Goal: Entertainment & Leisure: Consume media (video, audio)

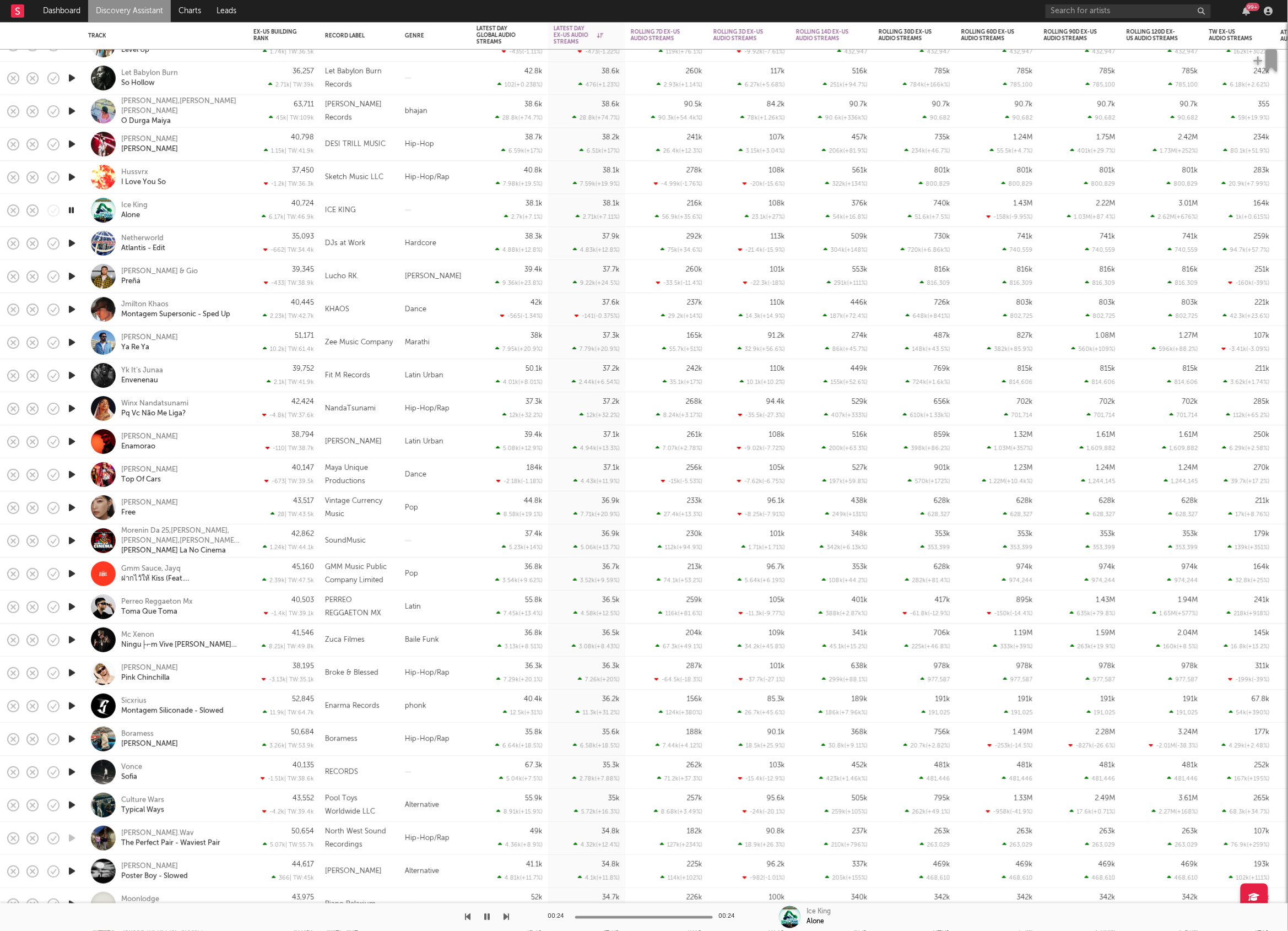
click at [507, 919] on icon "button" at bounding box center [506, 917] width 6 height 9
click at [505, 918] on icon "button" at bounding box center [506, 917] width 6 height 9
click at [507, 913] on icon "button" at bounding box center [506, 917] width 6 height 9
click at [506, 913] on icon "button" at bounding box center [506, 917] width 6 height 9
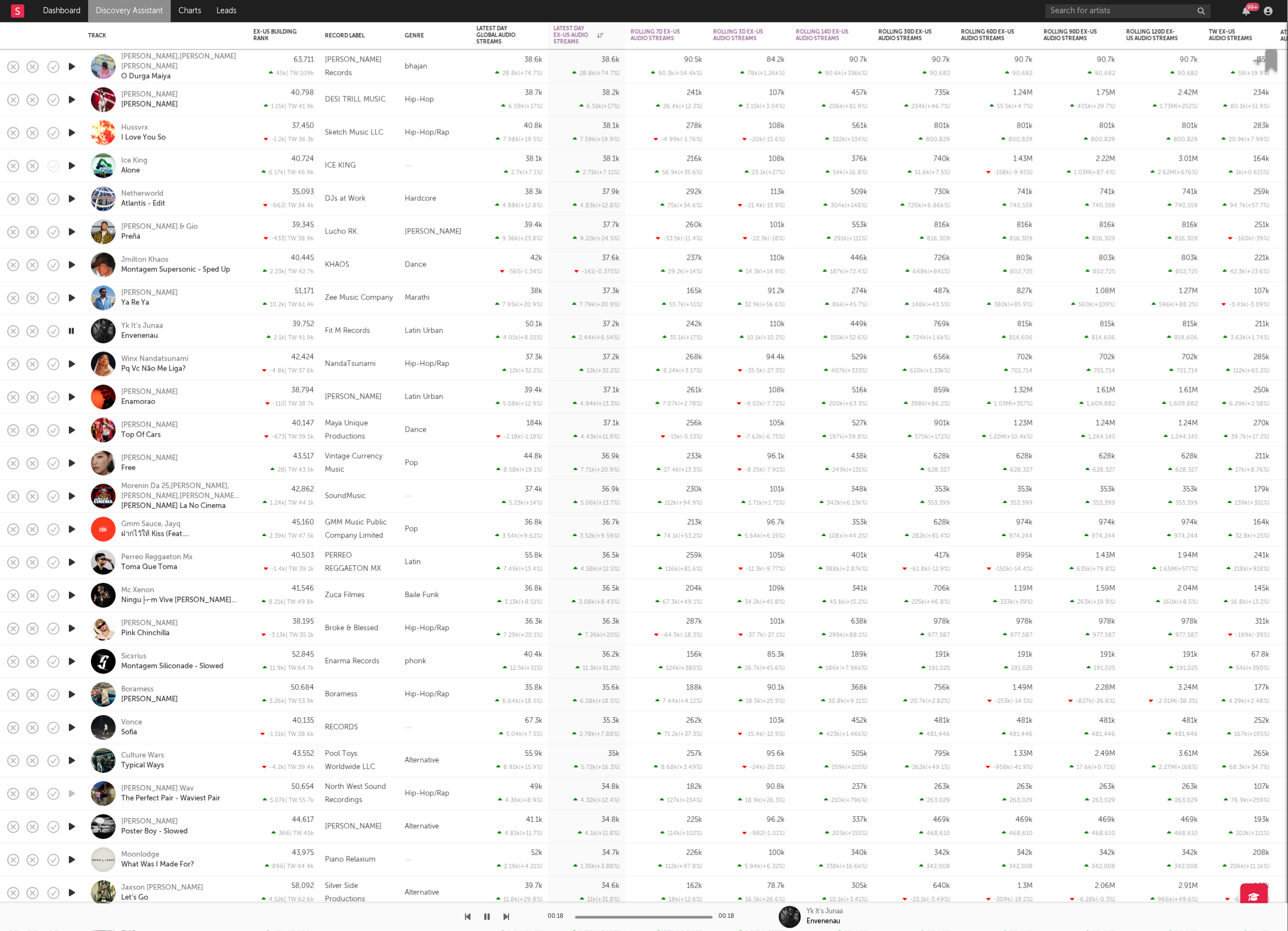
click at [70, 362] on icon "button" at bounding box center [72, 363] width 11 height 14
click at [506, 919] on icon "button" at bounding box center [506, 917] width 6 height 9
click at [504, 915] on icon "button" at bounding box center [506, 917] width 6 height 9
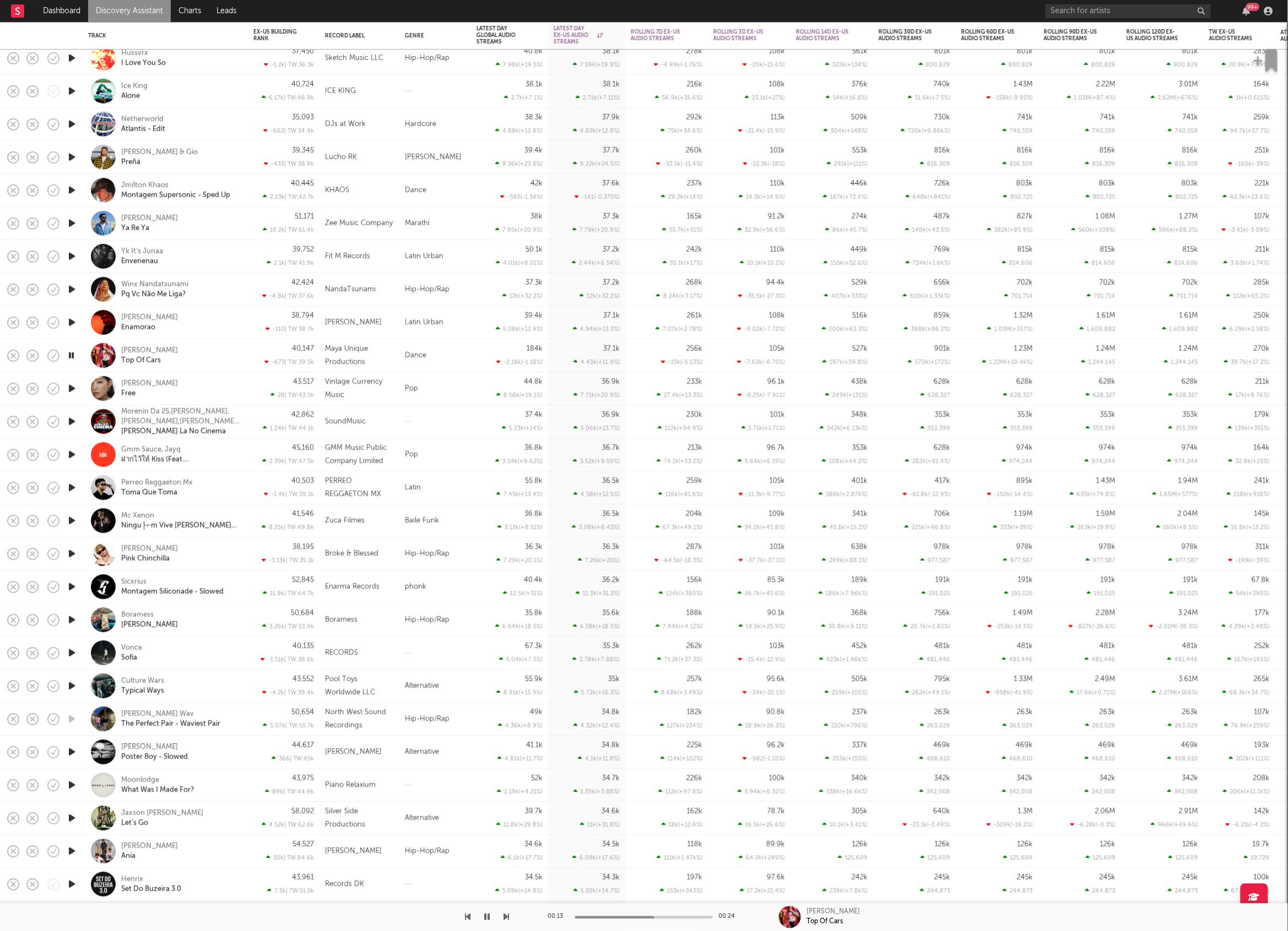
click at [489, 919] on icon "button" at bounding box center [487, 917] width 6 height 9
